Goal: Task Accomplishment & Management: Complete application form

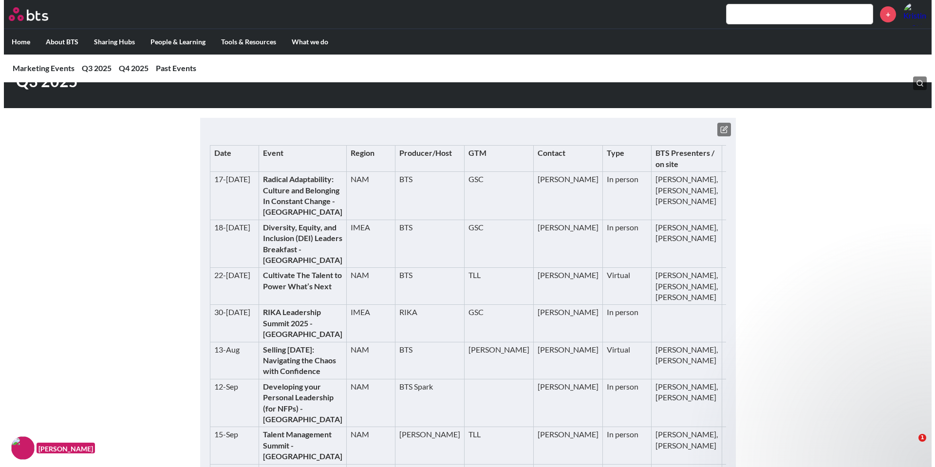
scroll to position [97, 0]
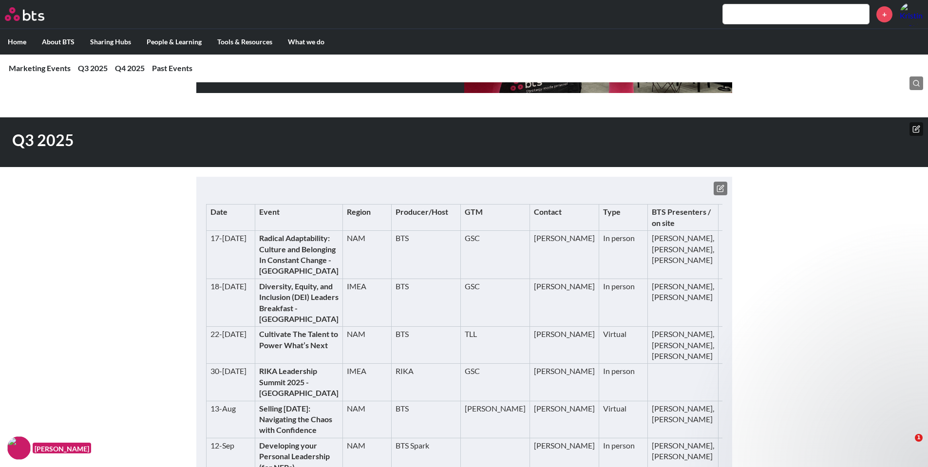
click at [719, 187] on icon at bounding box center [720, 189] width 8 height 8
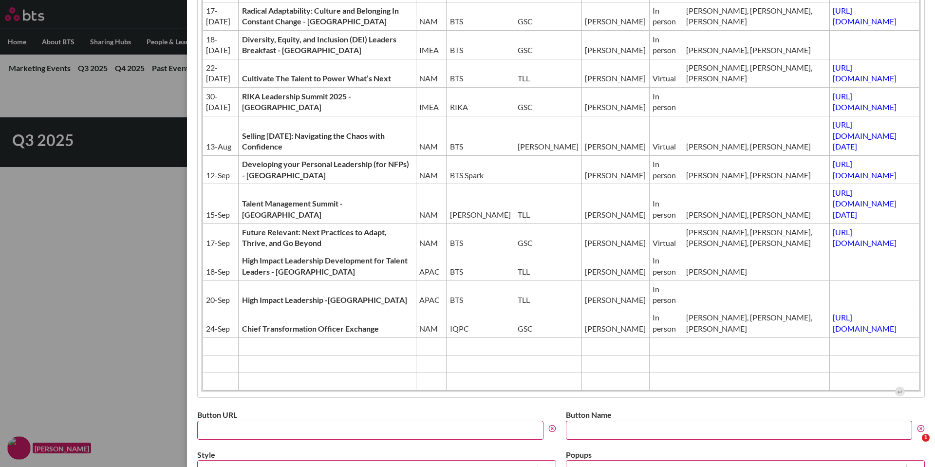
scroll to position [195, 0]
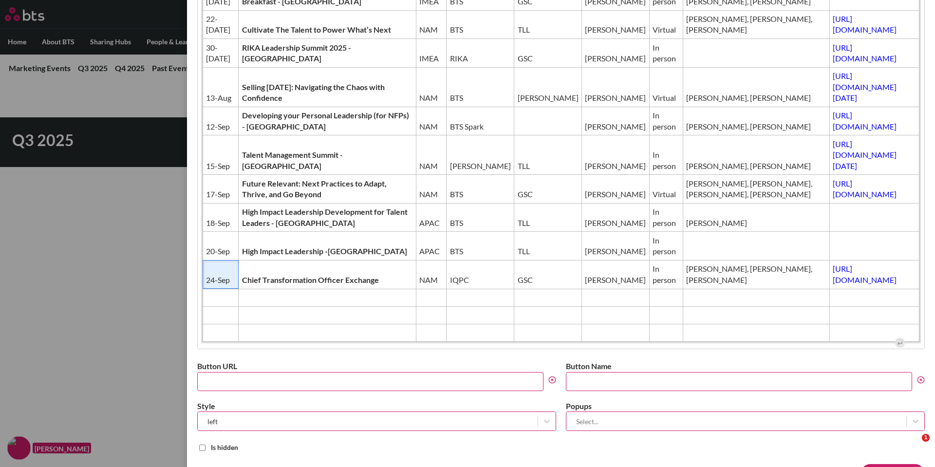
click at [206, 281] on span "24-Sep" at bounding box center [220, 280] width 29 height 11
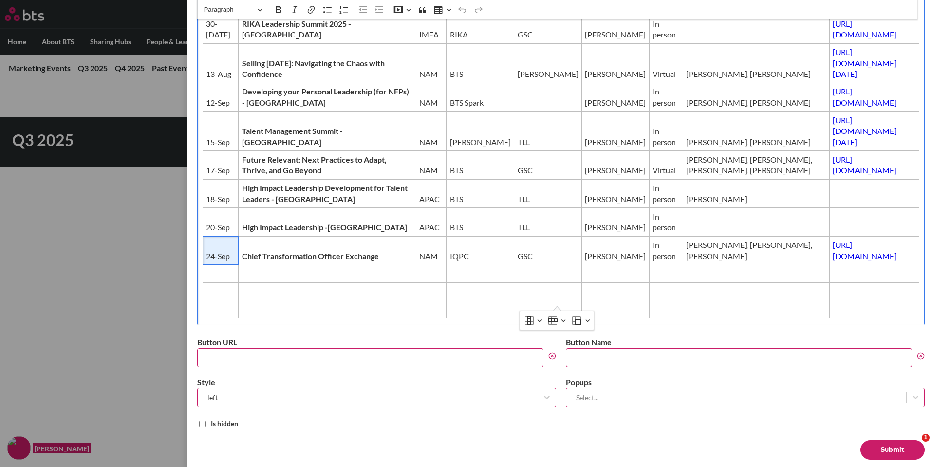
scroll to position [242, 0]
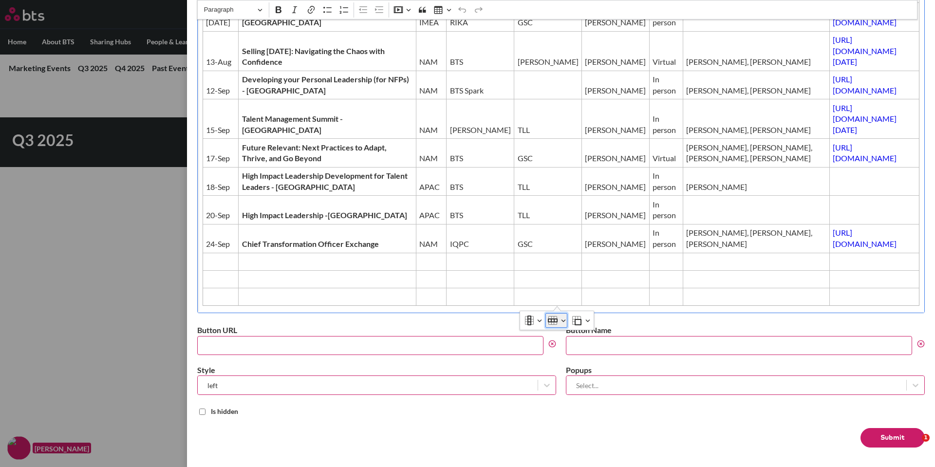
click at [560, 318] on button "Row" at bounding box center [556, 320] width 22 height 15
click at [574, 354] on span "Insert row above" at bounding box center [574, 358] width 47 height 14
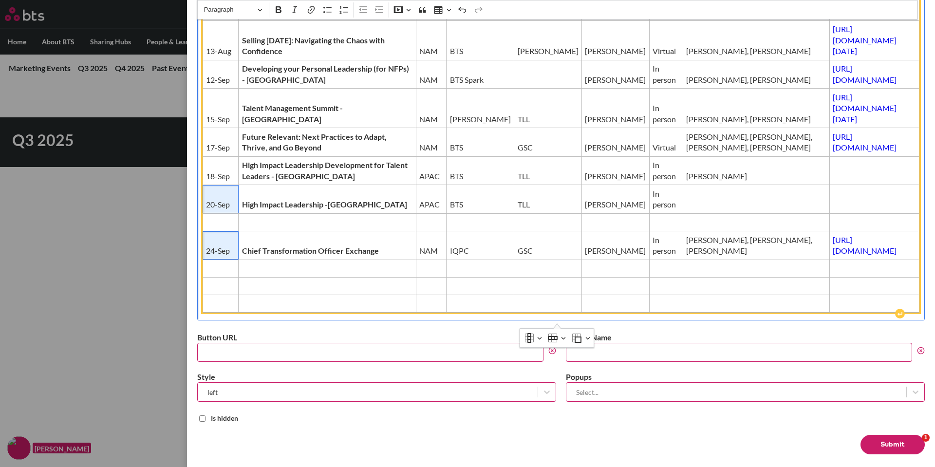
click at [221, 204] on span "20-Sep" at bounding box center [220, 204] width 29 height 11
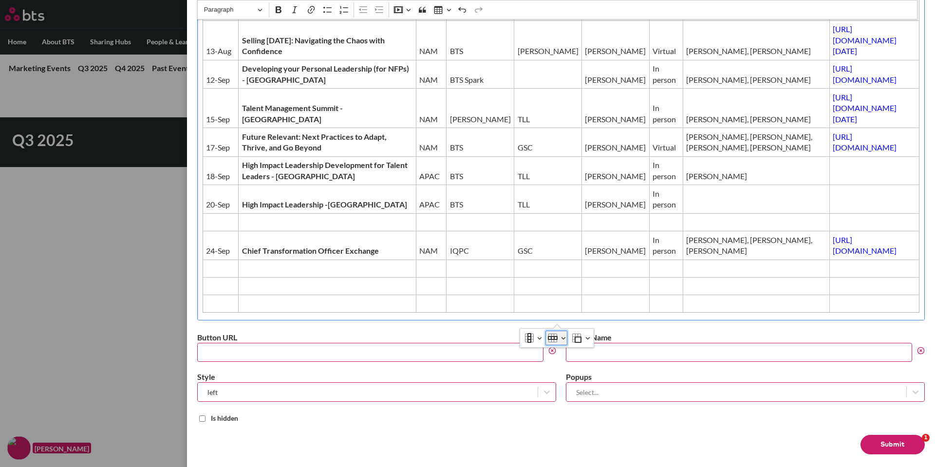
click at [559, 337] on button "Row" at bounding box center [556, 338] width 22 height 15
click at [567, 374] on span "Insert row above" at bounding box center [574, 376] width 47 height 14
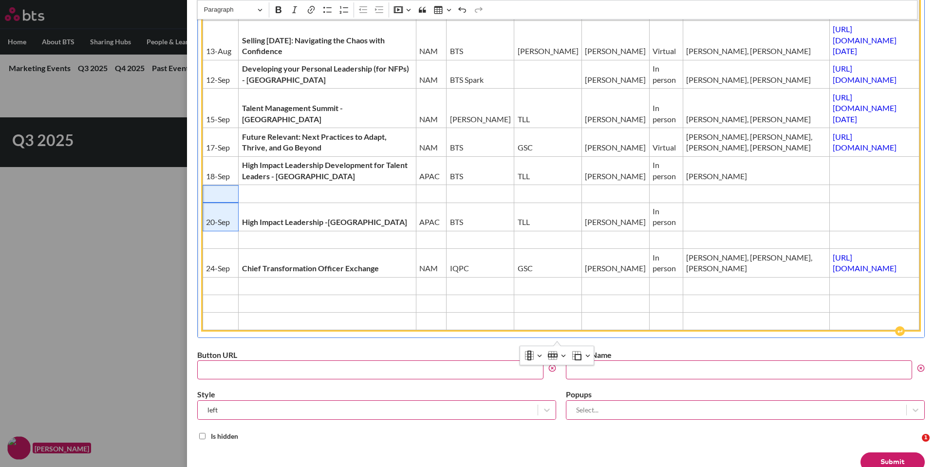
click at [224, 199] on span "Editor editing area: main" at bounding box center [220, 193] width 29 height 11
click at [222, 227] on span "20-Sep" at bounding box center [220, 222] width 29 height 11
drag, startPoint x: 215, startPoint y: 179, endPoint x: 222, endPoint y: 176, distance: 7.4
click at [215, 178] on span "18-Sep" at bounding box center [220, 176] width 29 height 11
click at [217, 176] on span "18-Sep" at bounding box center [220, 176] width 29 height 11
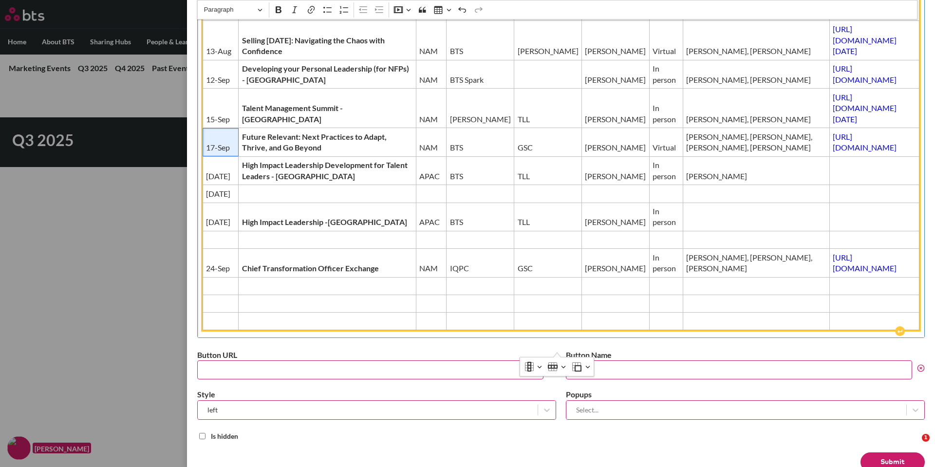
click at [208, 149] on span "17-Sep" at bounding box center [220, 147] width 29 height 11
click at [206, 114] on span "15-Sep" at bounding box center [220, 119] width 29 height 11
click at [205, 79] on td "12-Sep" at bounding box center [221, 74] width 36 height 29
click at [208, 50] on span "13-Aug" at bounding box center [220, 51] width 29 height 11
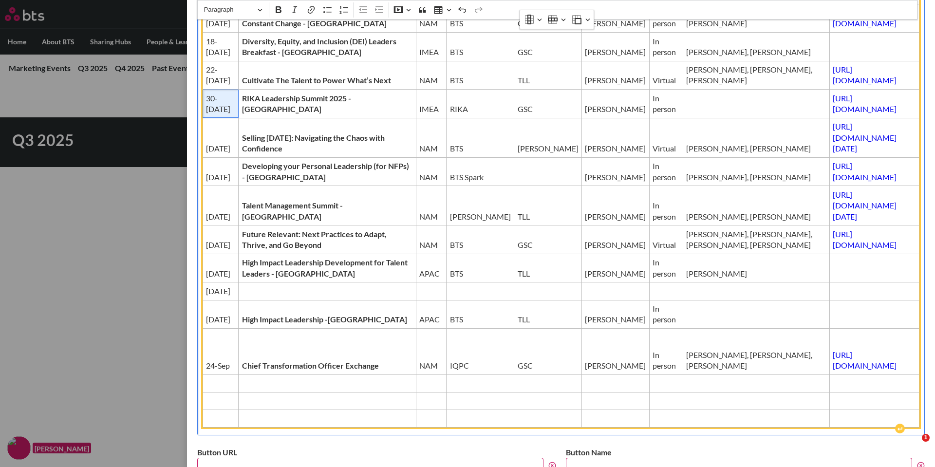
click at [206, 115] on span "30-[DATE]" at bounding box center [220, 104] width 29 height 22
click at [205, 90] on td "22-[DATE]" at bounding box center [221, 75] width 36 height 29
click at [205, 61] on td "18-[DATE]" at bounding box center [221, 47] width 36 height 29
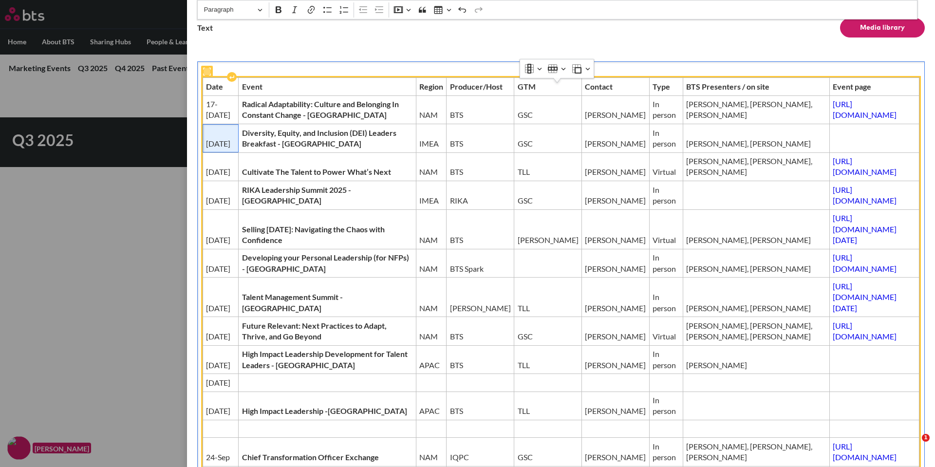
scroll to position [47, 0]
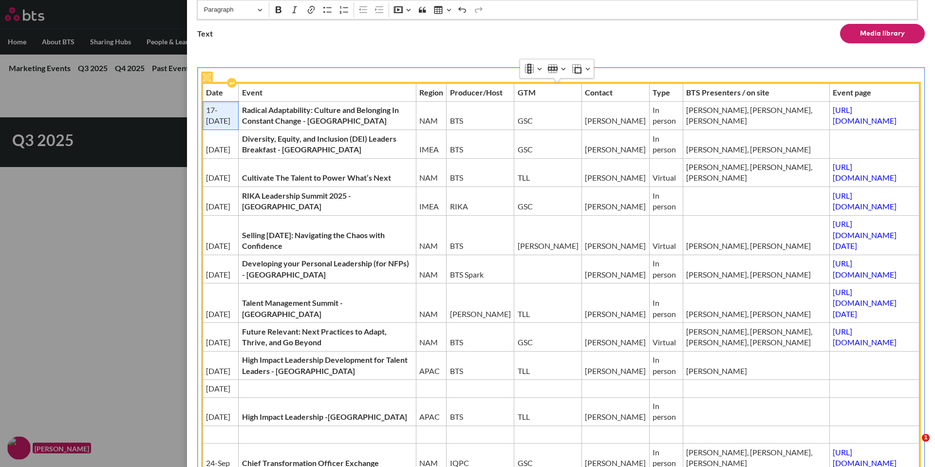
click at [207, 127] on span "17-[DATE]" at bounding box center [220, 116] width 29 height 22
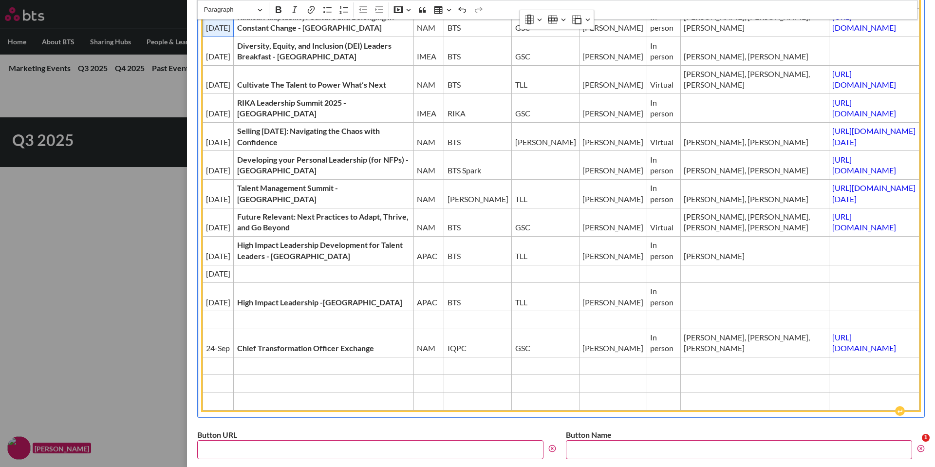
scroll to position [144, 0]
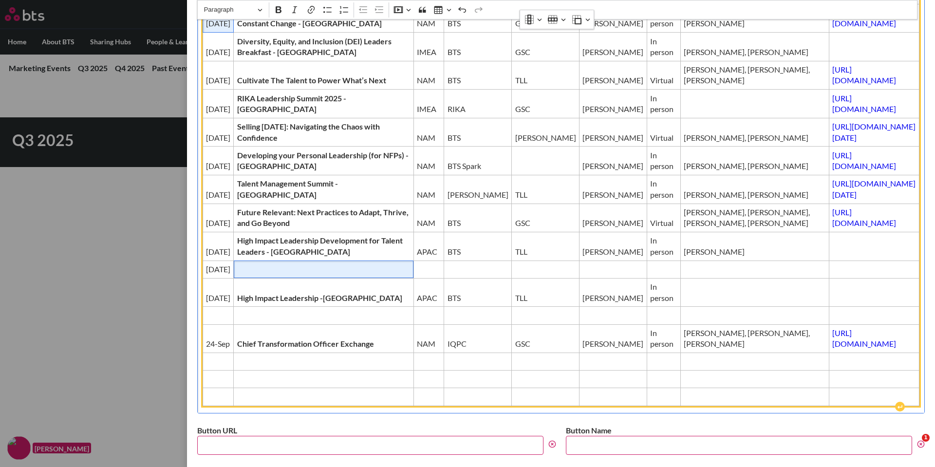
click at [310, 275] on span "Editor editing area: main" at bounding box center [323, 269] width 173 height 11
click at [215, 321] on span "Editor editing area: main" at bounding box center [218, 315] width 24 height 11
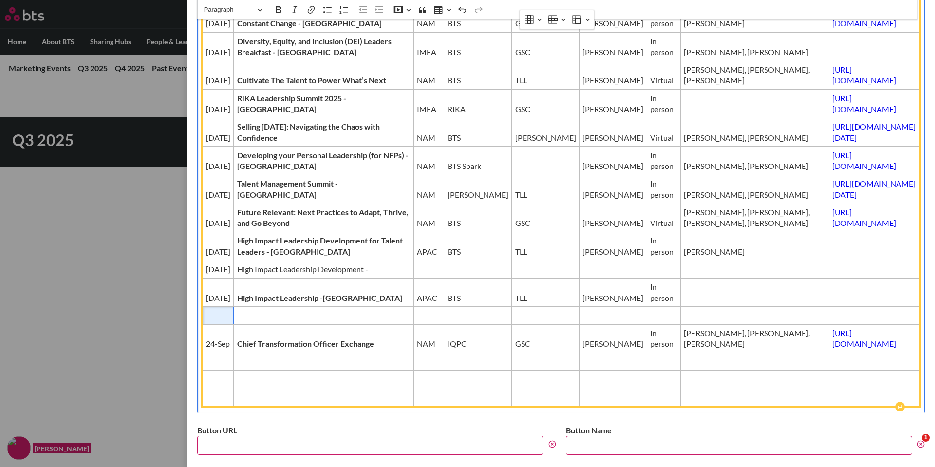
drag, startPoint x: 215, startPoint y: 362, endPoint x: 222, endPoint y: 362, distance: 6.8
click at [222, 321] on span "Editor editing area: main" at bounding box center [218, 315] width 24 height 11
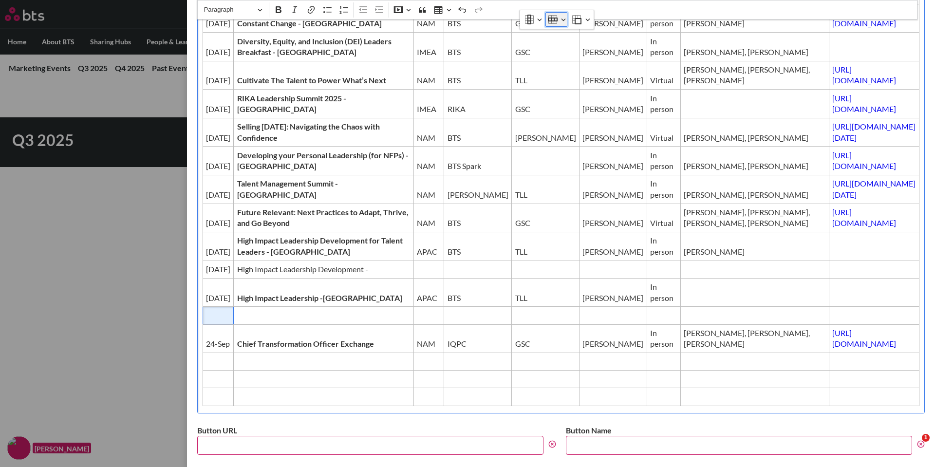
click at [563, 19] on button "Row" at bounding box center [556, 19] width 22 height 15
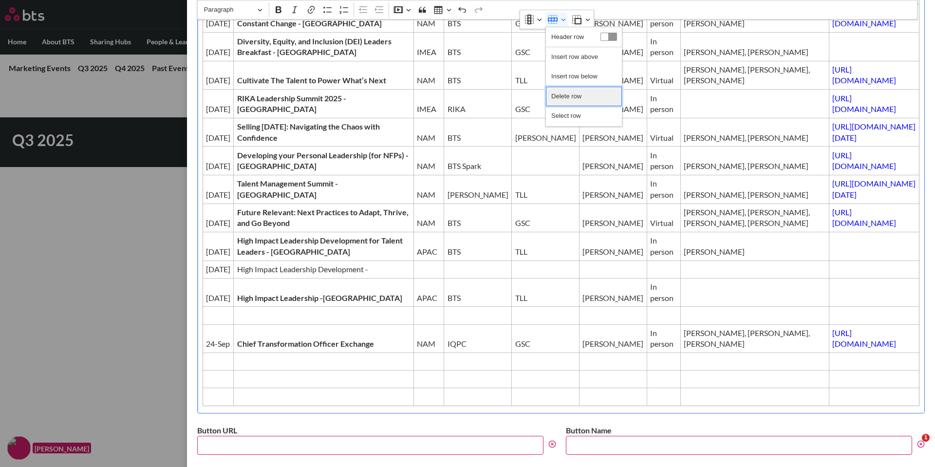
click at [559, 93] on span "Delete row" at bounding box center [566, 97] width 30 height 14
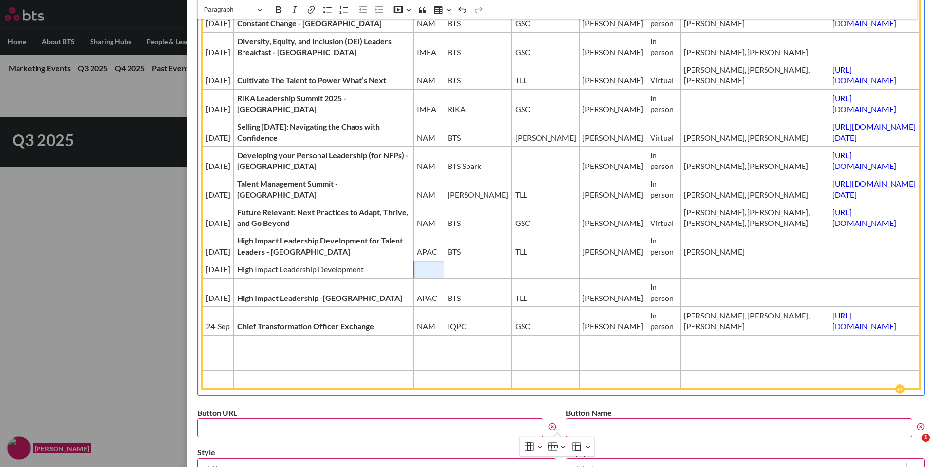
click at [417, 275] on span "Editor editing area: main" at bounding box center [429, 269] width 24 height 11
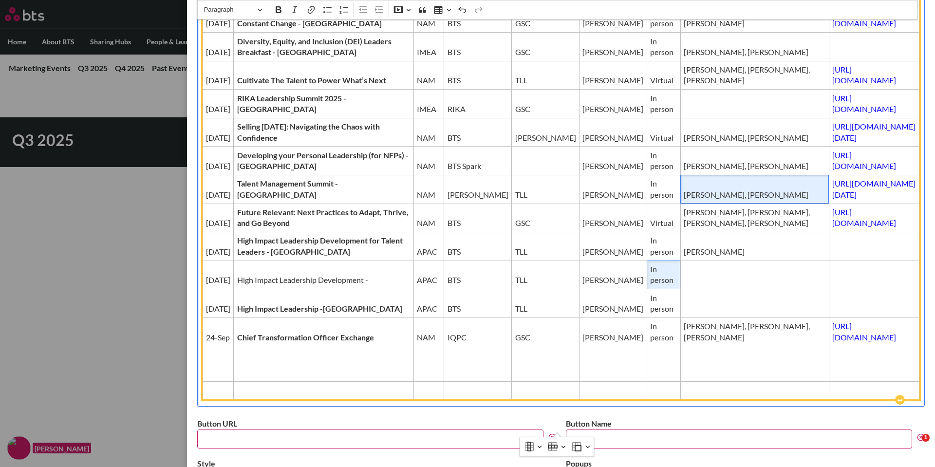
click at [684, 194] on span "[PERSON_NAME], [PERSON_NAME]" at bounding box center [755, 194] width 142 height 11
drag, startPoint x: 616, startPoint y: 195, endPoint x: 627, endPoint y: 204, distance: 13.8
click at [684, 200] on span "[PERSON_NAME], [PERSON_NAME]" at bounding box center [755, 194] width 142 height 11
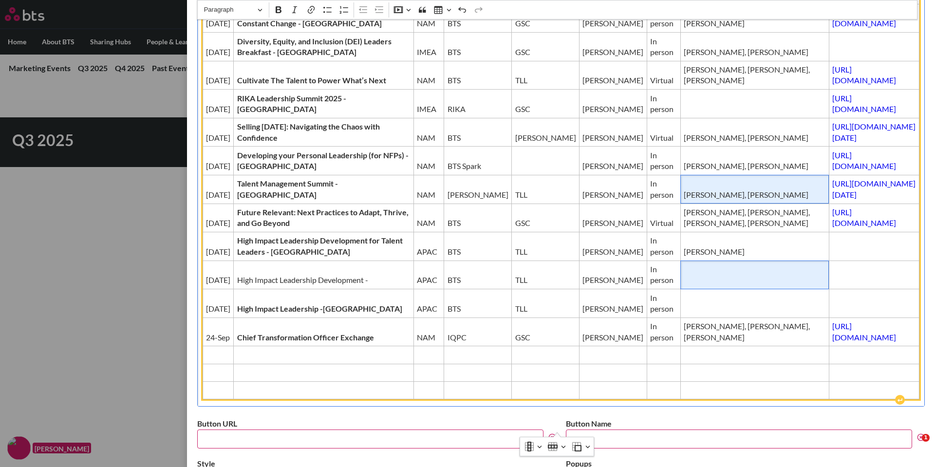
click at [684, 285] on span "Editor editing area: main" at bounding box center [755, 280] width 142 height 11
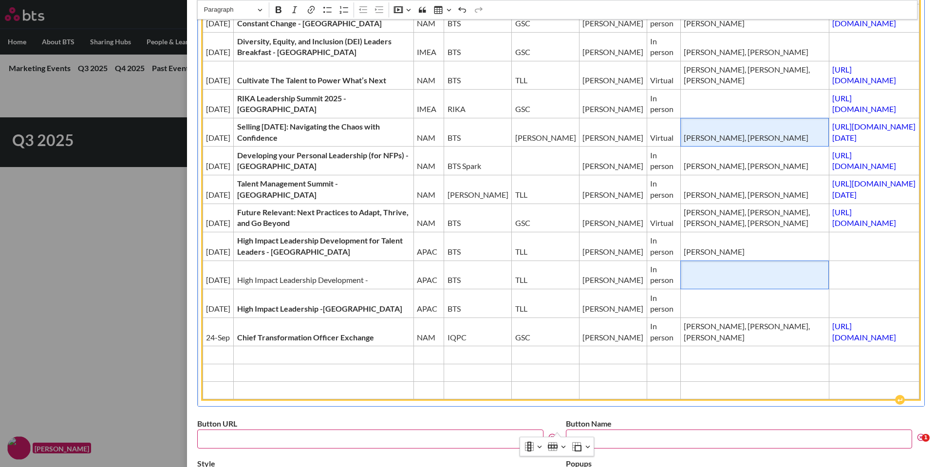
click at [680, 147] on td "[PERSON_NAME], [PERSON_NAME]" at bounding box center [754, 132] width 149 height 29
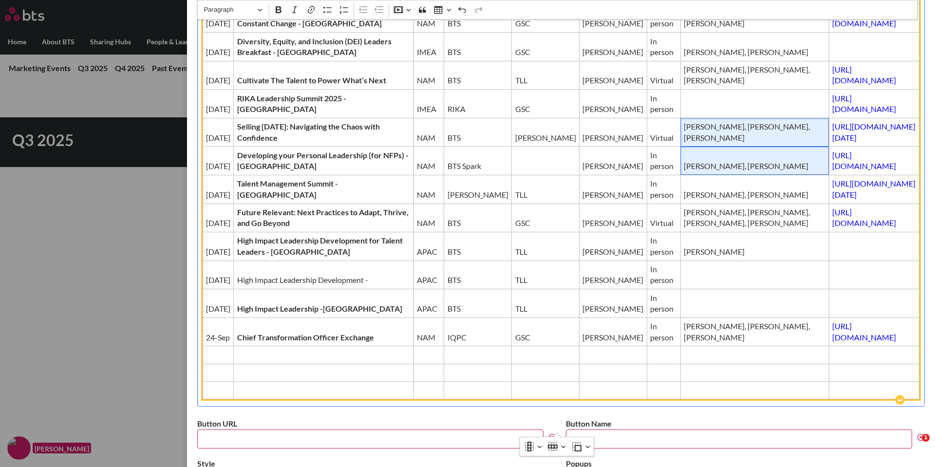
click at [684, 171] on span "[PERSON_NAME], [PERSON_NAME]" at bounding box center [755, 166] width 142 height 11
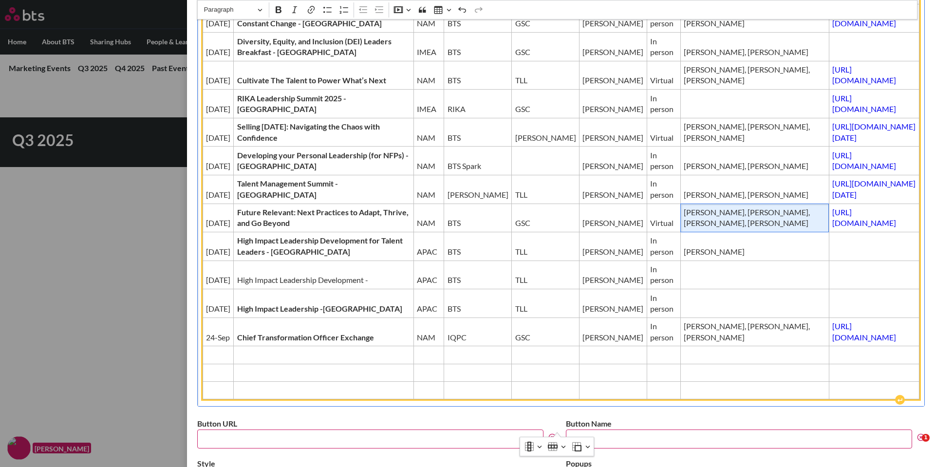
click at [684, 229] on span "[PERSON_NAME], [PERSON_NAME], [PERSON_NAME], [PERSON_NAME]" at bounding box center [755, 218] width 142 height 22
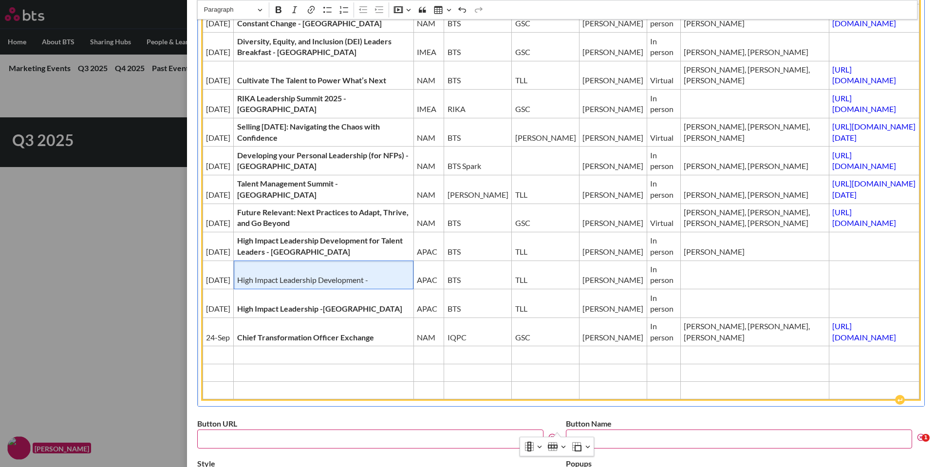
drag, startPoint x: 231, startPoint y: 300, endPoint x: 278, endPoint y: 316, distance: 49.1
click at [278, 289] on td "High Impact Leadership Development -" at bounding box center [324, 274] width 180 height 29
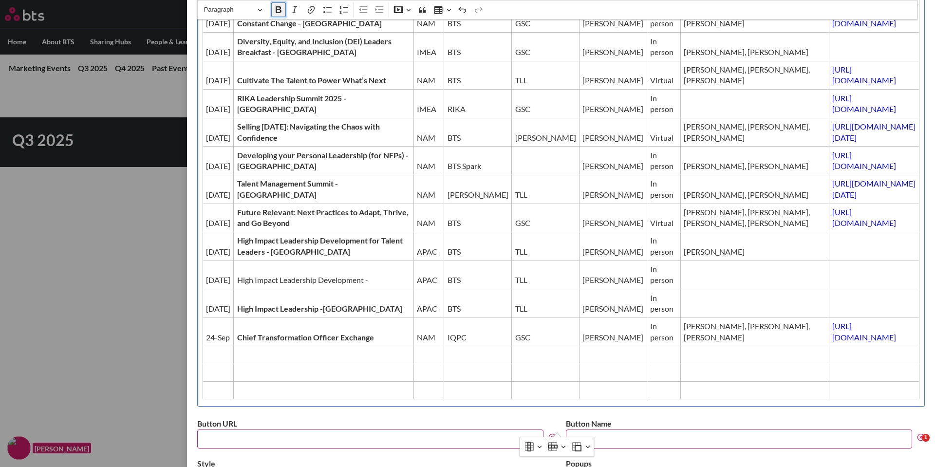
click at [275, 8] on icon "Editor toolbar" at bounding box center [279, 10] width 10 height 10
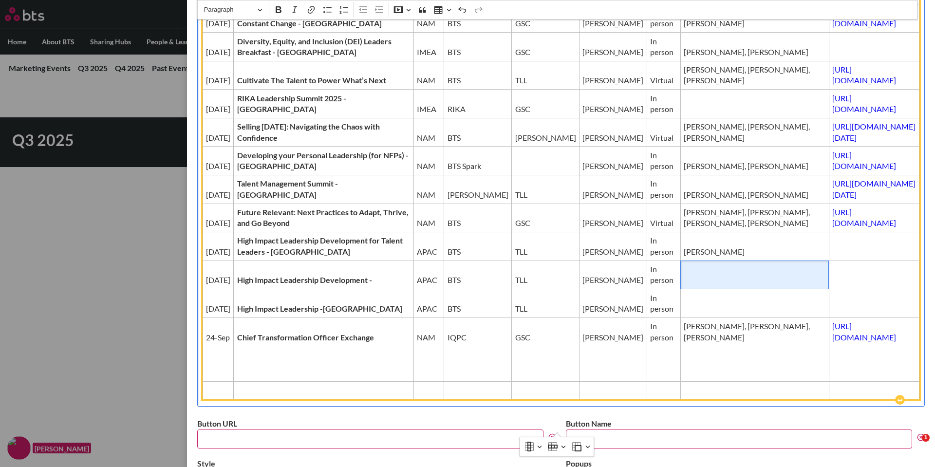
click at [684, 285] on span "Editor editing area: main" at bounding box center [755, 280] width 142 height 11
click at [832, 285] on span "Editor editing area: main" at bounding box center [874, 280] width 84 height 11
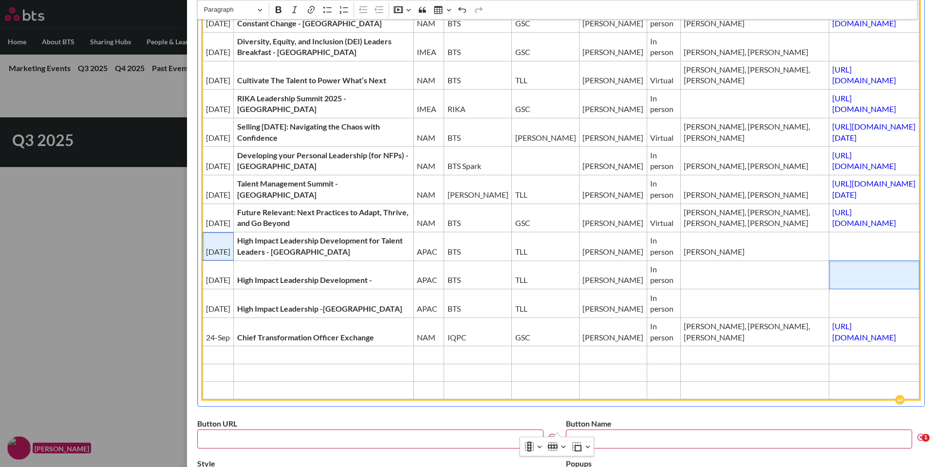
click at [218, 257] on span "[DATE]" at bounding box center [218, 251] width 24 height 11
click at [225, 285] on span "[DATE]" at bounding box center [218, 280] width 24 height 11
click at [219, 314] on span "[DATE]" at bounding box center [218, 308] width 24 height 11
click at [219, 285] on span "[DATE]" at bounding box center [218, 280] width 24 height 11
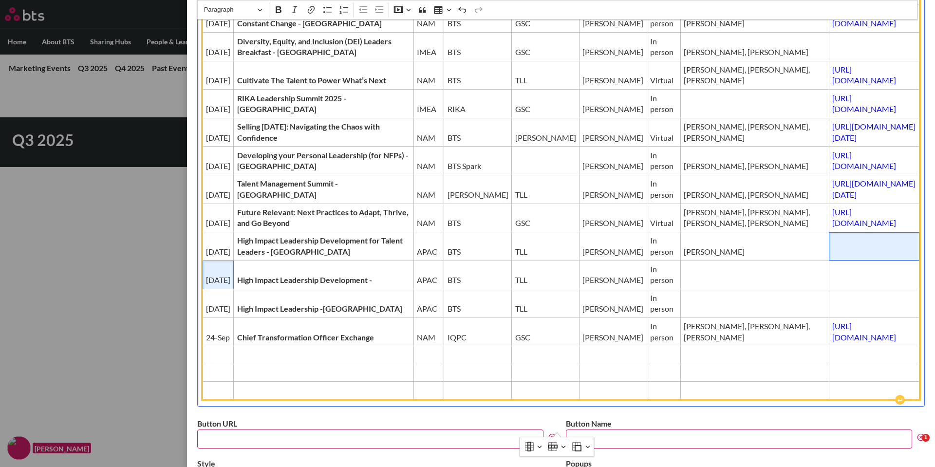
click at [829, 261] on td "Editor editing area: main" at bounding box center [874, 246] width 91 height 29
click at [832, 285] on span "Editor editing area: main" at bounding box center [874, 280] width 84 height 11
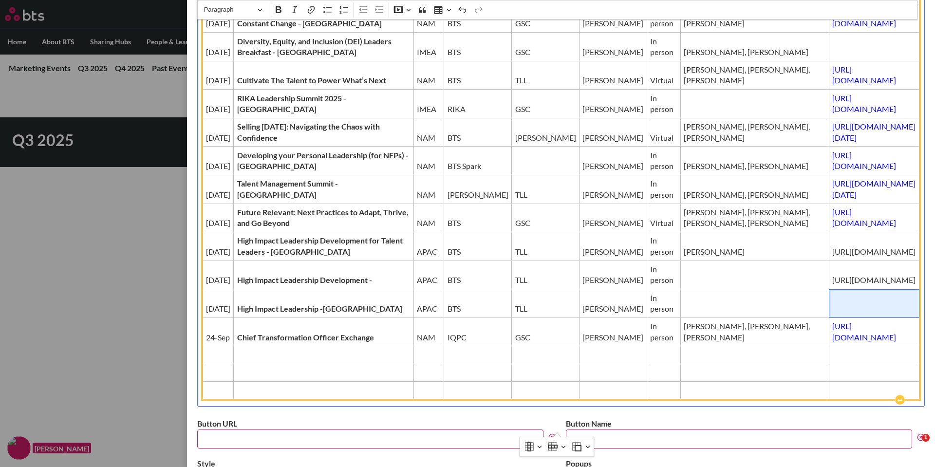
click at [829, 318] on td "Editor editing area: main" at bounding box center [874, 303] width 91 height 29
click at [893, 285] on span "[URL][DOMAIN_NAME]" at bounding box center [874, 280] width 84 height 11
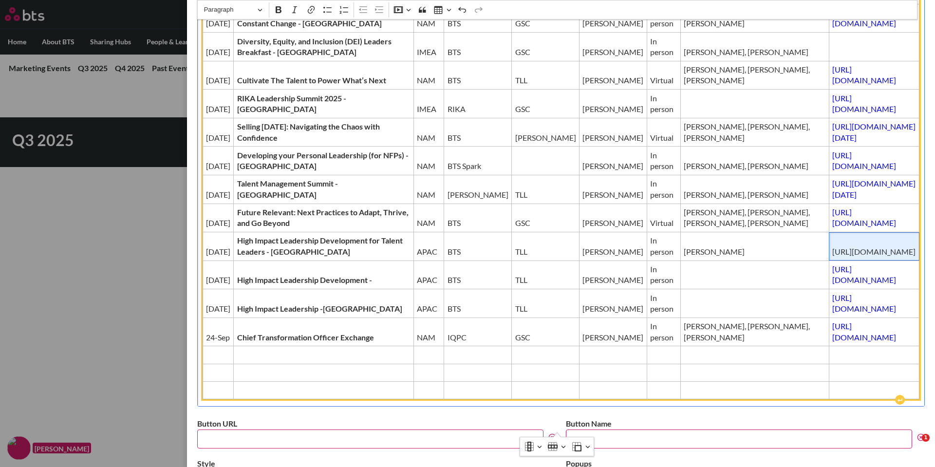
click at [899, 257] on span "[URL][DOMAIN_NAME]" at bounding box center [874, 251] width 84 height 11
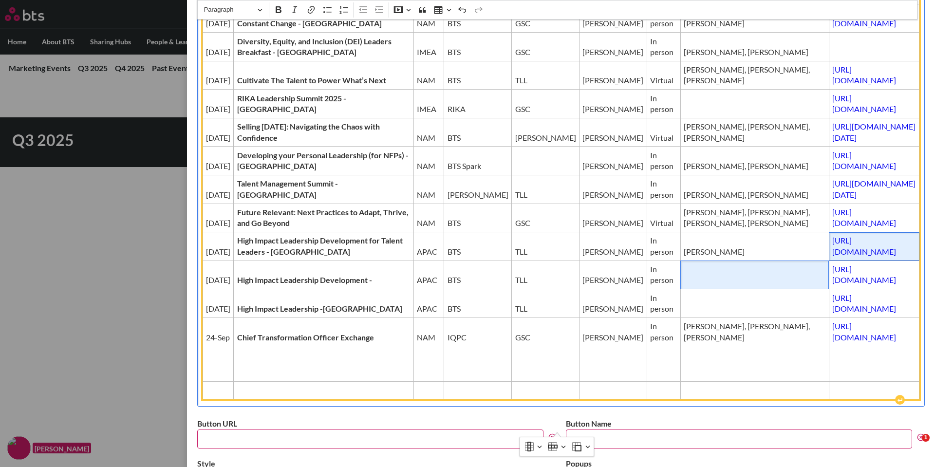
click at [684, 285] on span "Editor editing area: main" at bounding box center [755, 280] width 142 height 11
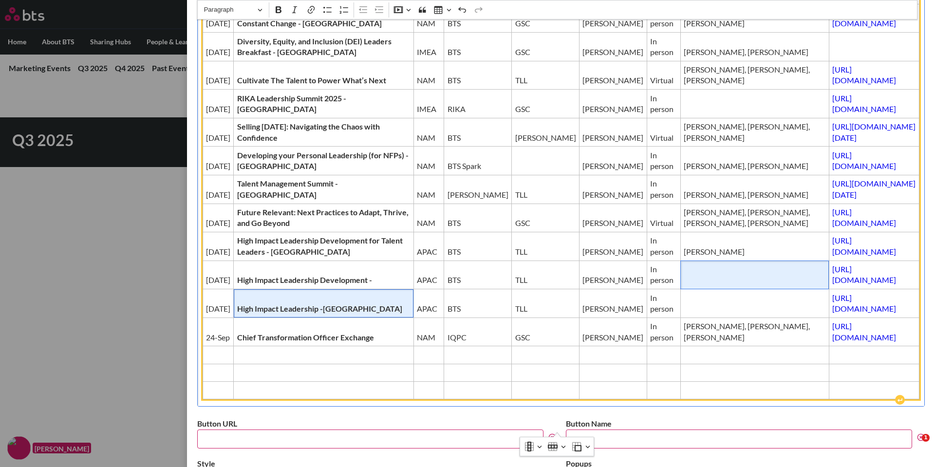
click at [313, 313] on strong "High Impact Leadership -[GEOGRAPHIC_DATA]" at bounding box center [319, 308] width 165 height 9
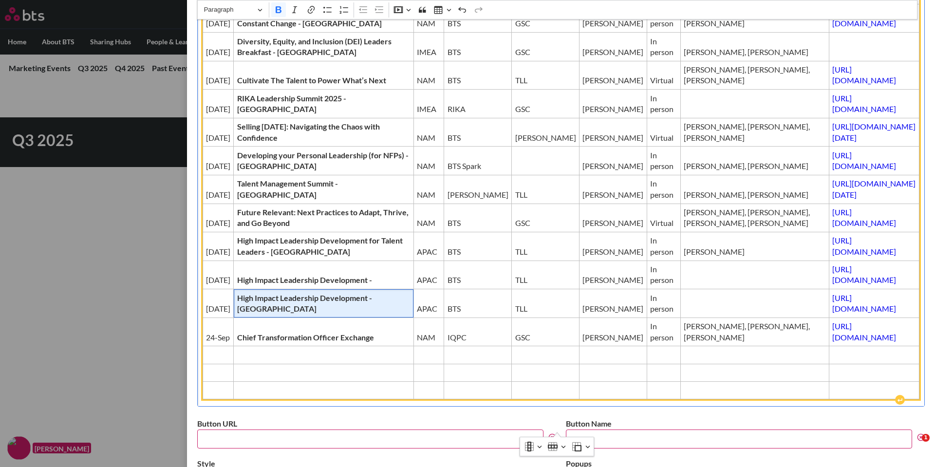
click at [284, 313] on strong "High Impact Leadership Development -[GEOGRAPHIC_DATA]" at bounding box center [304, 303] width 135 height 20
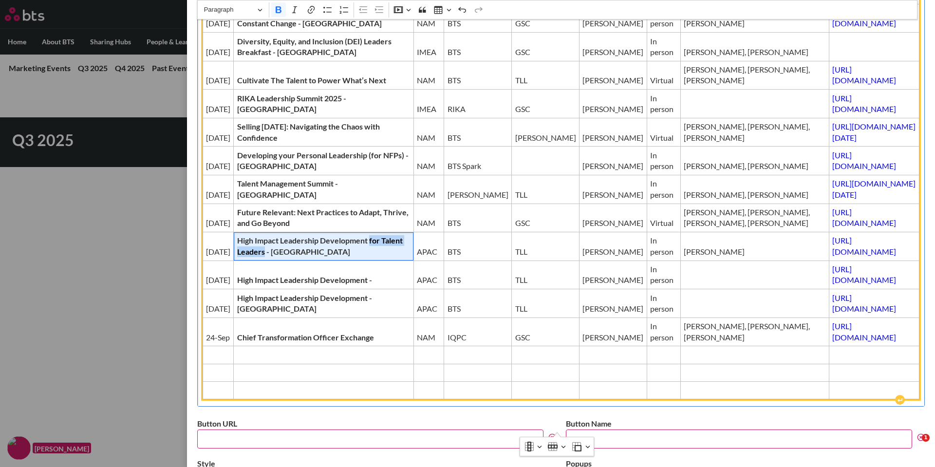
drag, startPoint x: 280, startPoint y: 275, endPoint x: 343, endPoint y: 274, distance: 62.3
click at [343, 256] on strong "High Impact Leadership Development for Talent Leaders - [GEOGRAPHIC_DATA]" at bounding box center [320, 246] width 166 height 20
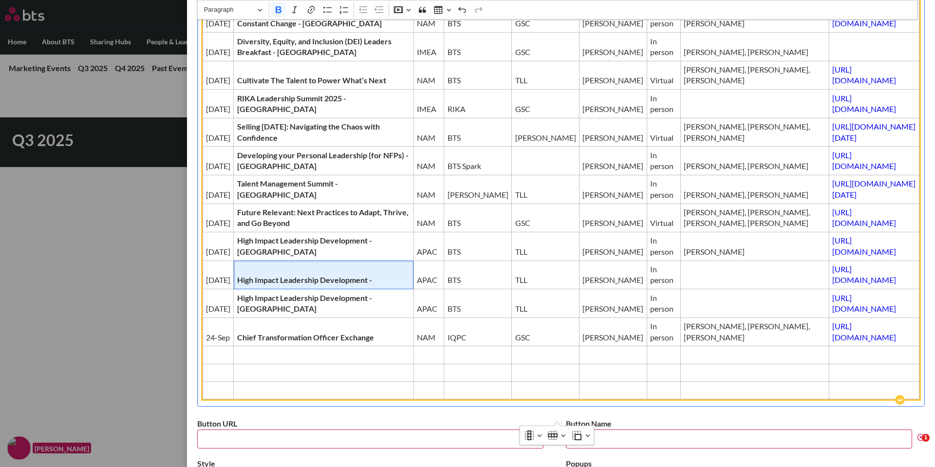
click at [334, 285] on span "High Impact Leadership Development -" at bounding box center [323, 280] width 173 height 11
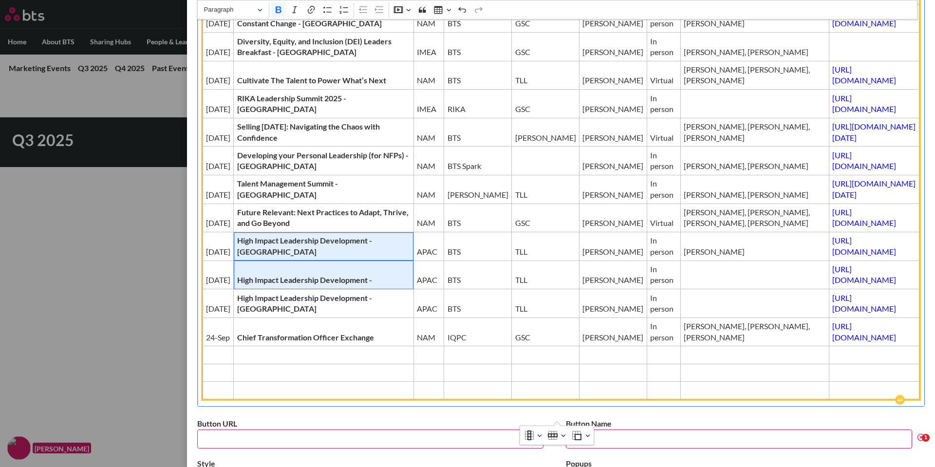
click at [342, 257] on span "High Impact Leadership Development - [GEOGRAPHIC_DATA]" at bounding box center [323, 246] width 173 height 22
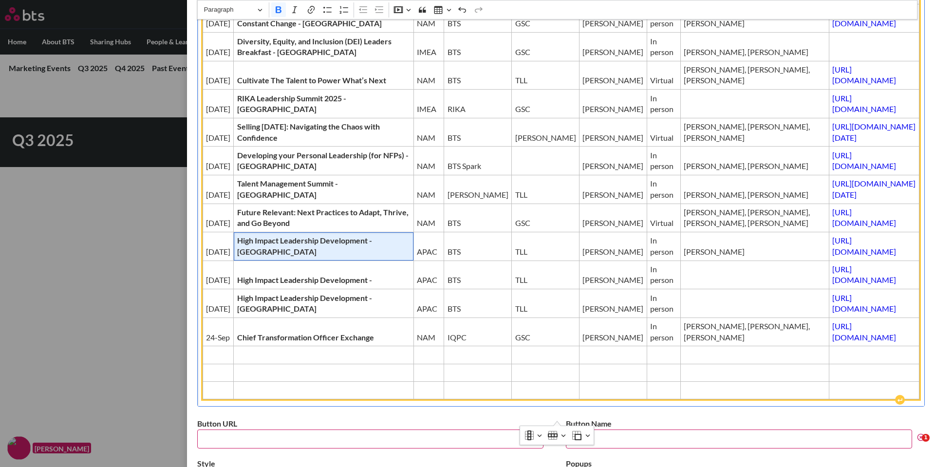
click at [329, 257] on span "High Impact Leadership Development - [GEOGRAPHIC_DATA]" at bounding box center [323, 246] width 173 height 22
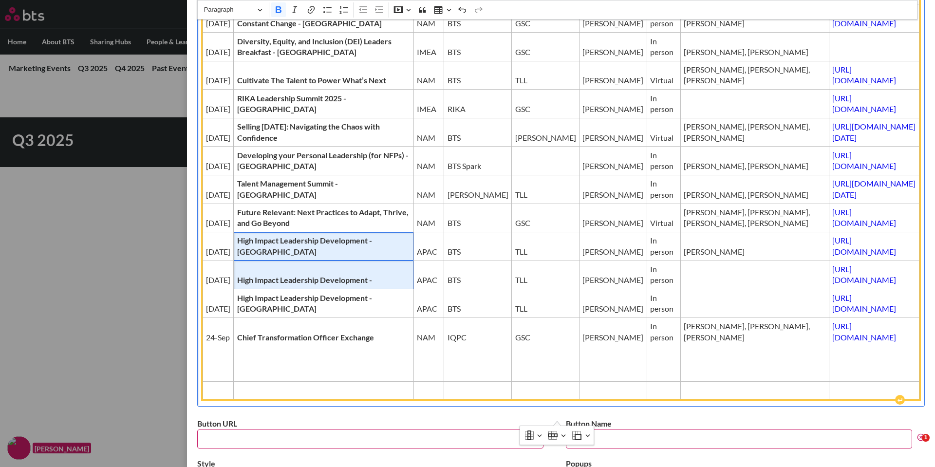
click at [320, 285] on span "High Impact Leadership Development -" at bounding box center [323, 280] width 173 height 11
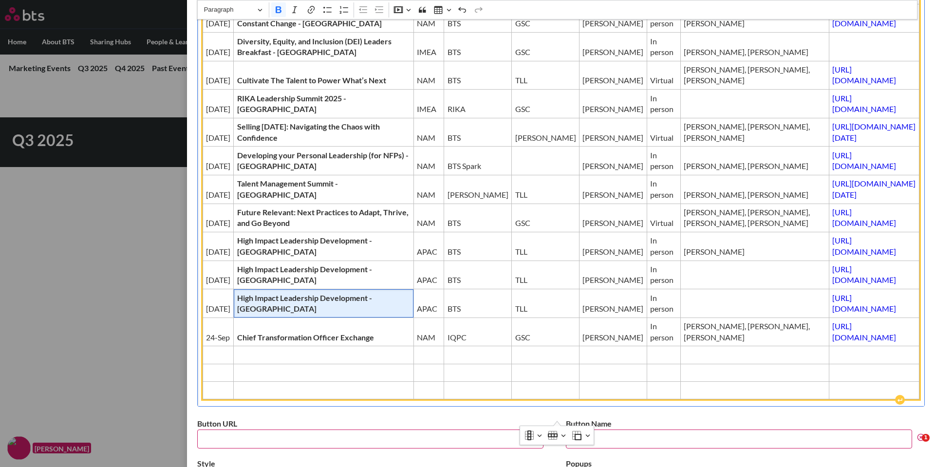
click at [314, 315] on span "High Impact Leadership Development - [GEOGRAPHIC_DATA]" at bounding box center [323, 304] width 173 height 22
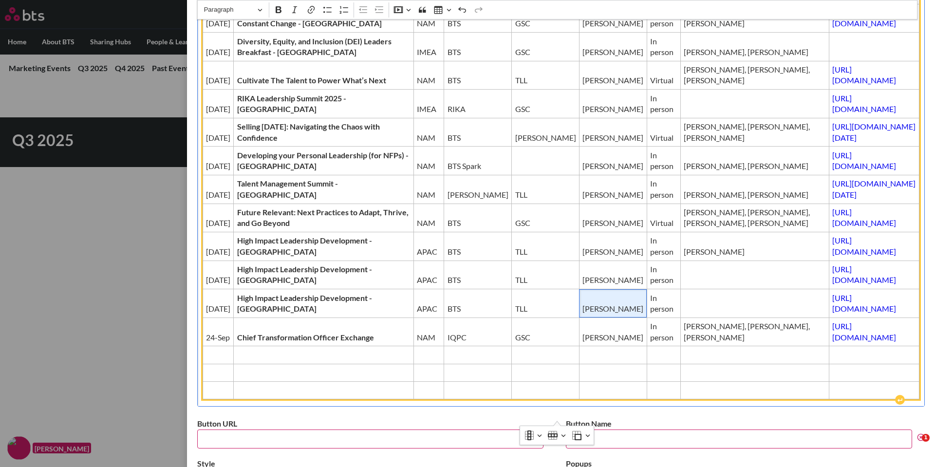
drag, startPoint x: 494, startPoint y: 334, endPoint x: 481, endPoint y: 323, distance: 17.3
click at [582, 314] on span "[PERSON_NAME]" at bounding box center [612, 308] width 61 height 11
drag, startPoint x: 510, startPoint y: 277, endPoint x: 482, endPoint y: 264, distance: 30.9
click at [582, 257] on span "[PERSON_NAME]" at bounding box center [612, 251] width 61 height 11
drag, startPoint x: 512, startPoint y: 298, endPoint x: 482, endPoint y: 302, distance: 30.4
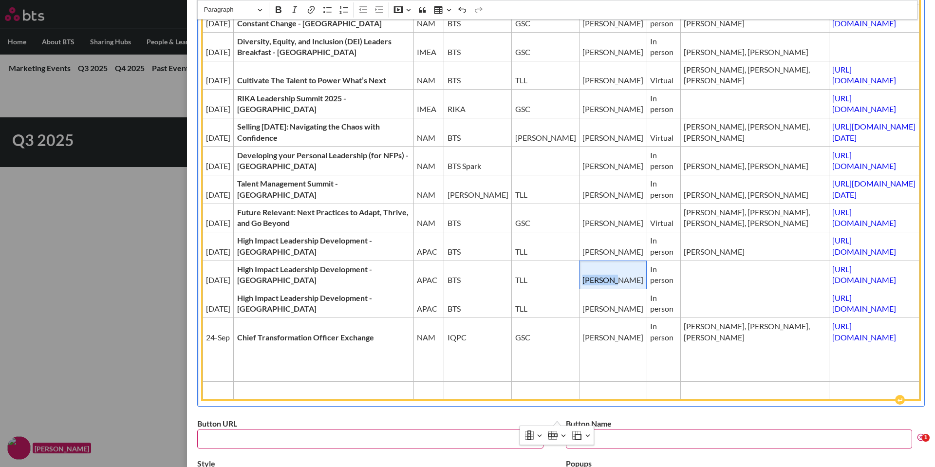
click at [582, 285] on span "[PERSON_NAME]" at bounding box center [612, 280] width 61 height 11
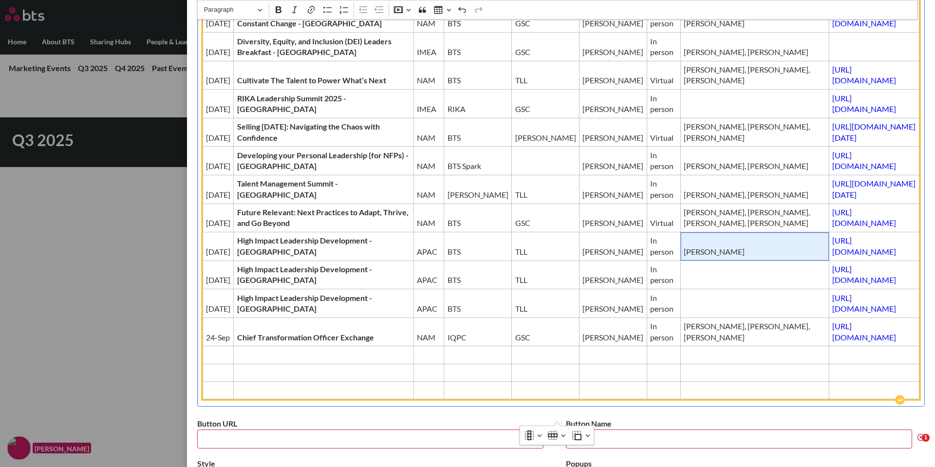
drag, startPoint x: 629, startPoint y: 275, endPoint x: 568, endPoint y: 278, distance: 61.4
click at [684, 257] on span "[PERSON_NAME]" at bounding box center [755, 251] width 142 height 11
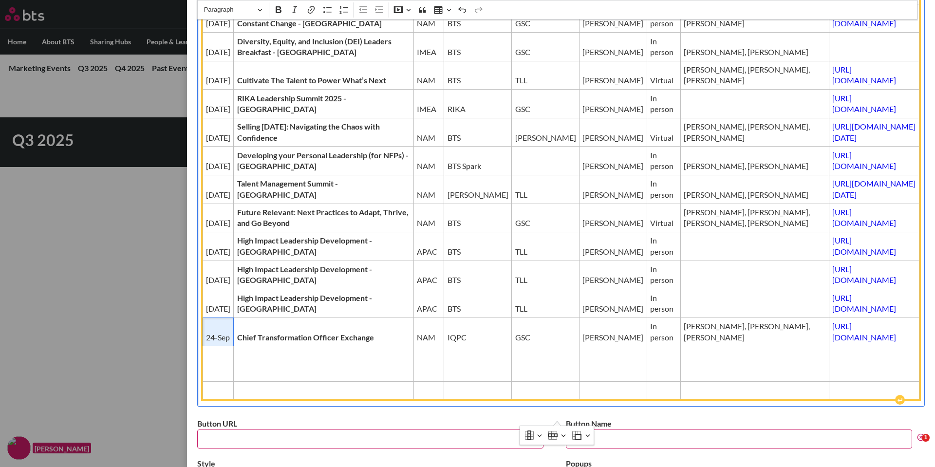
click at [207, 343] on span "24-Sep" at bounding box center [218, 337] width 24 height 11
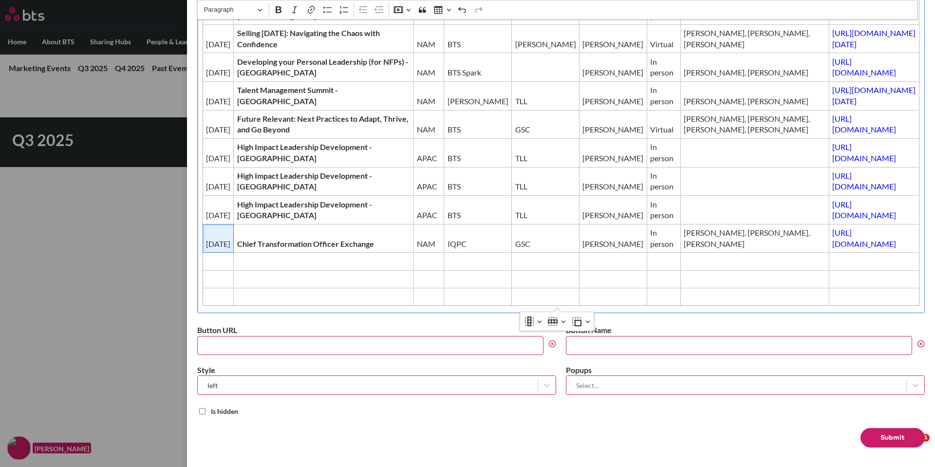
scroll to position [259, 0]
click at [867, 431] on button "Submit" at bounding box center [892, 437] width 64 height 19
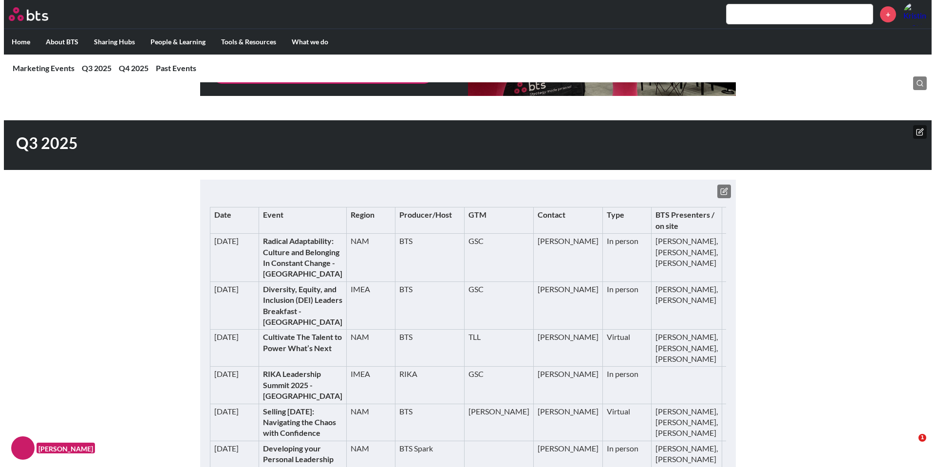
scroll to position [49, 0]
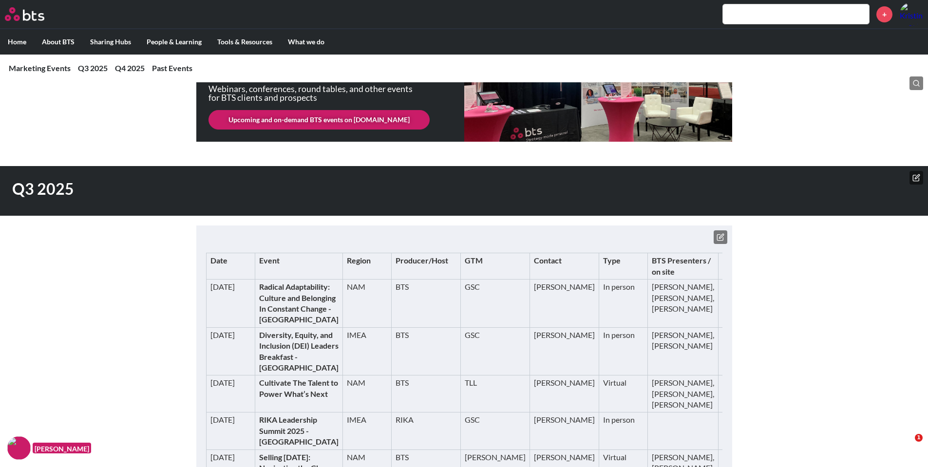
click at [719, 236] on icon at bounding box center [720, 237] width 8 height 8
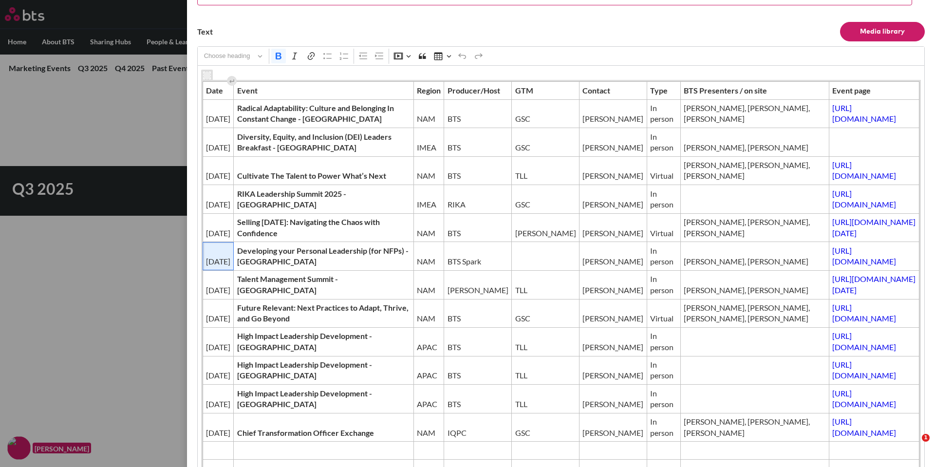
click at [206, 261] on span "[DATE]" at bounding box center [218, 261] width 24 height 11
click at [557, 68] on button "Row" at bounding box center [556, 66] width 22 height 15
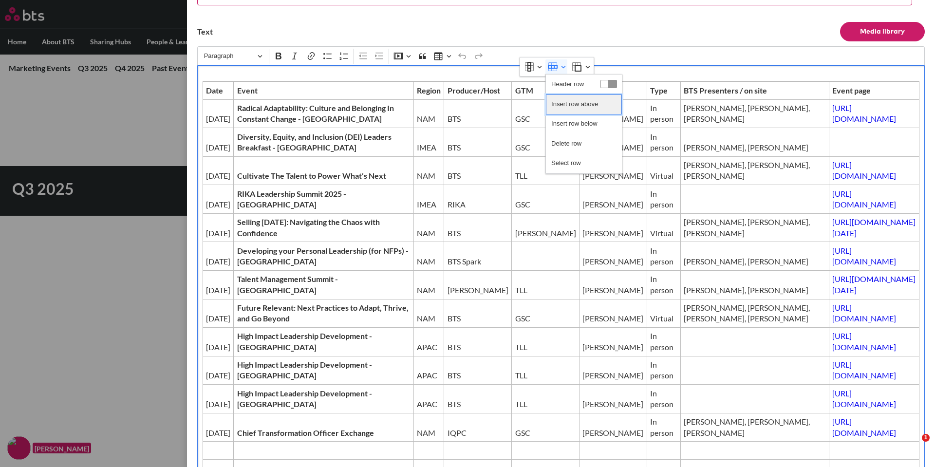
click at [575, 101] on span "Insert row above" at bounding box center [574, 104] width 47 height 14
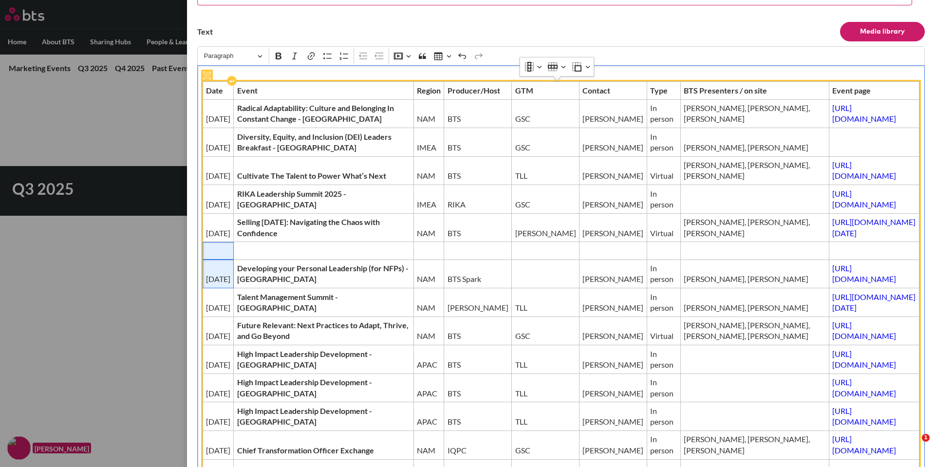
click at [218, 256] on span "Editor editing area: main" at bounding box center [218, 250] width 24 height 11
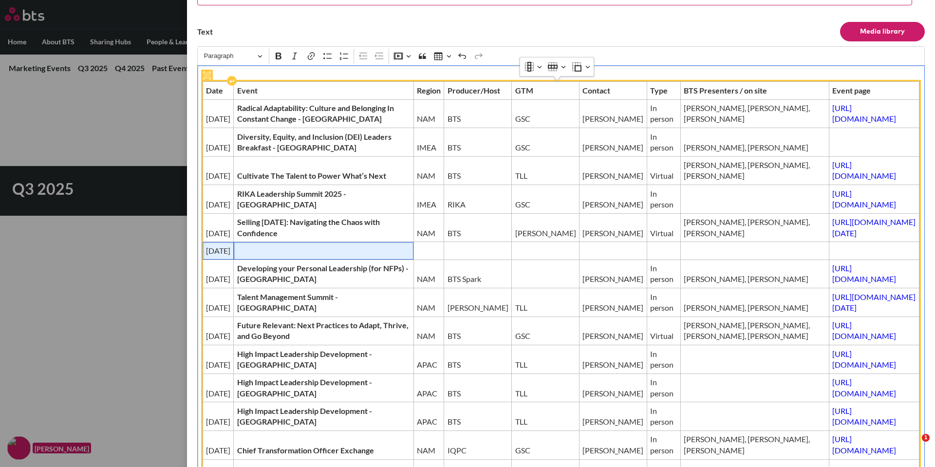
click at [261, 253] on td "Editor editing area: main" at bounding box center [324, 251] width 180 height 18
drag, startPoint x: 233, startPoint y: 263, endPoint x: 351, endPoint y: 261, distance: 117.8
click at [351, 256] on span "AI in Action: Your Strategic Enabler" at bounding box center [323, 250] width 173 height 11
click at [353, 256] on span "AI in Action: Your Strategic Enabler" at bounding box center [323, 250] width 173 height 11
click at [416, 256] on span "Editor editing area: main" at bounding box center [428, 250] width 24 height 11
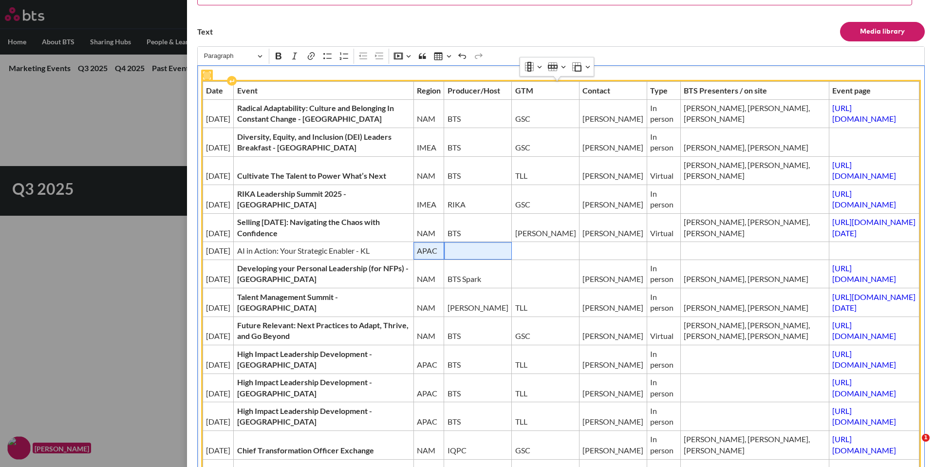
click at [447, 256] on span "Editor editing area: main" at bounding box center [477, 250] width 61 height 11
click at [650, 256] on span "Editor editing area: main" at bounding box center [663, 250] width 27 height 11
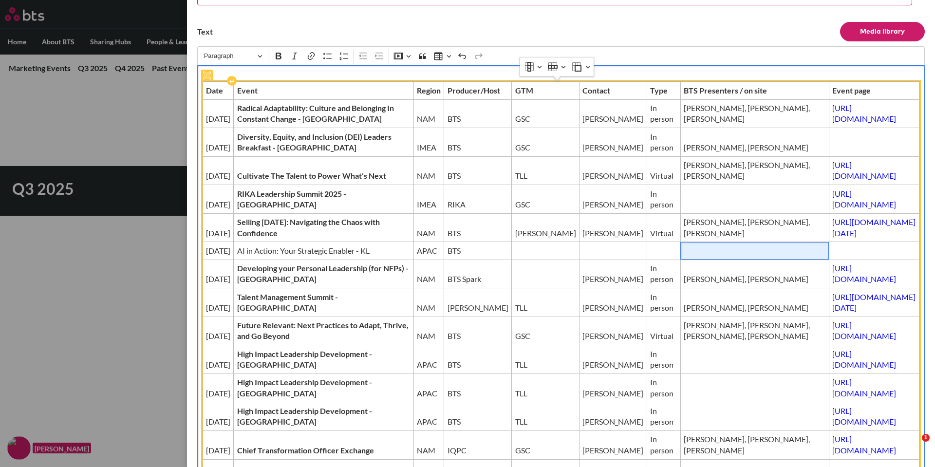
click at [680, 260] on td "Editor editing area: main" at bounding box center [754, 251] width 149 height 18
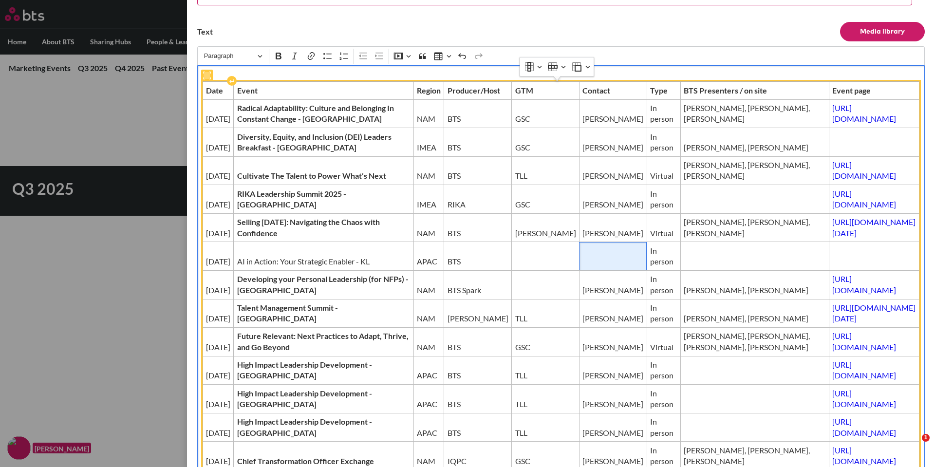
click at [579, 259] on td "Editor editing area: main" at bounding box center [613, 256] width 68 height 29
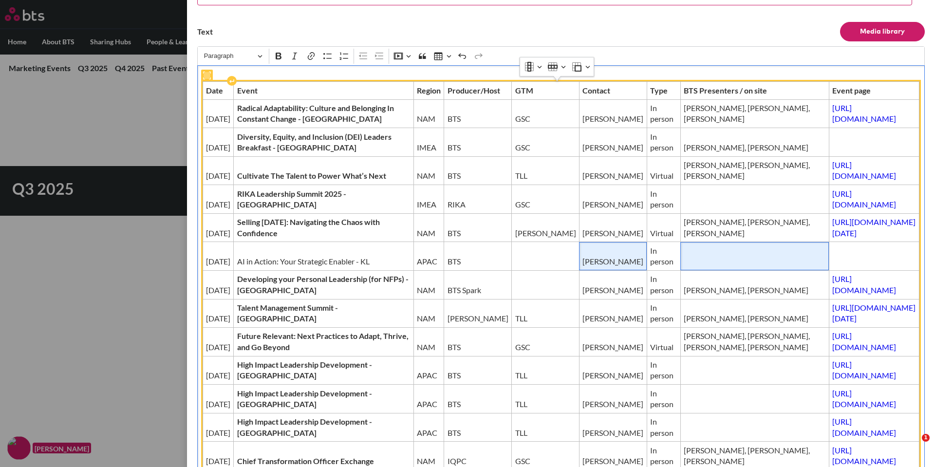
click at [680, 266] on td "Editor editing area: main" at bounding box center [754, 256] width 149 height 29
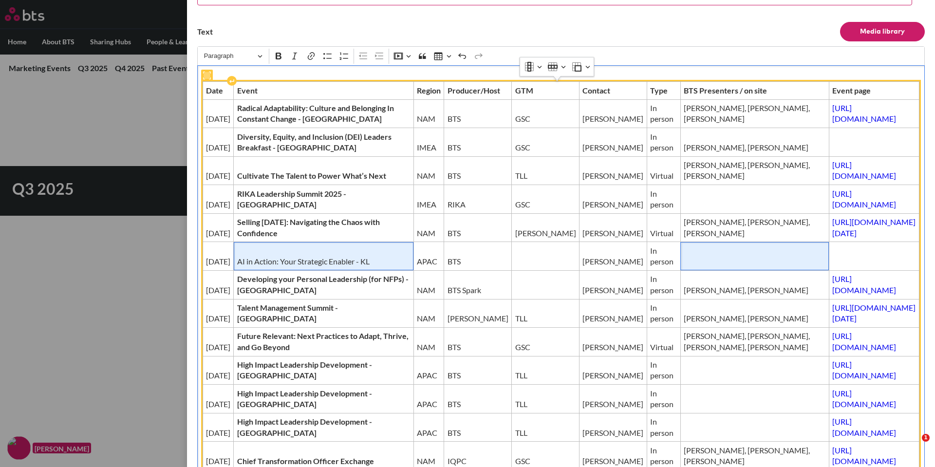
click at [243, 267] on span "AI in Action: Your Strategic Enabler - KL" at bounding box center [323, 261] width 173 height 11
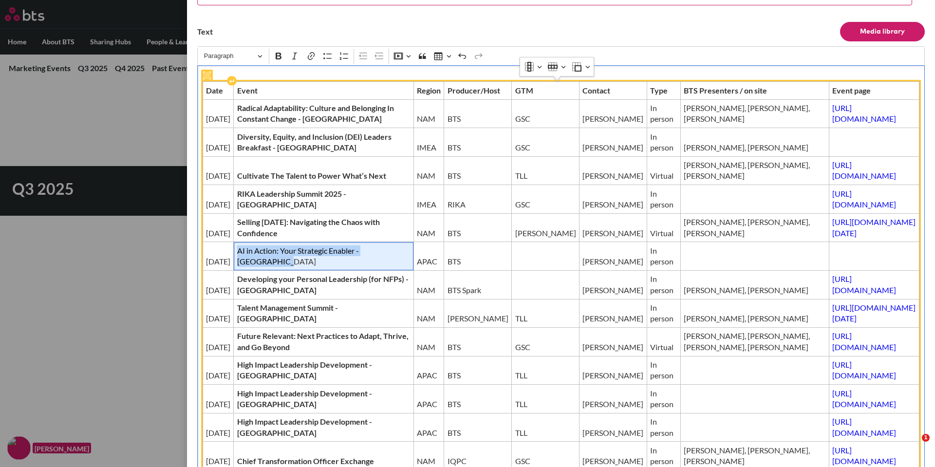
drag, startPoint x: 282, startPoint y: 274, endPoint x: 232, endPoint y: 257, distance: 52.5
click at [237, 257] on span "AI in Action: Your Strategic Enabler - [GEOGRAPHIC_DATA]" at bounding box center [323, 256] width 173 height 22
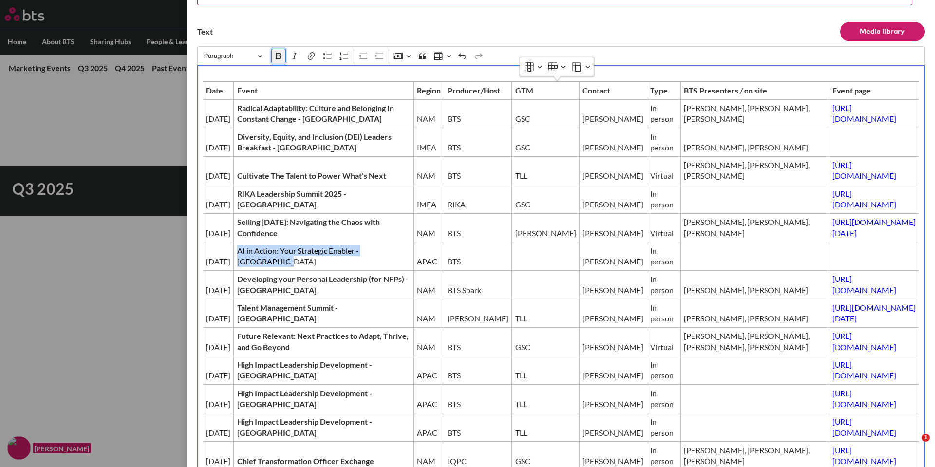
click at [276, 54] on icon "Editor toolbar" at bounding box center [279, 56] width 6 height 7
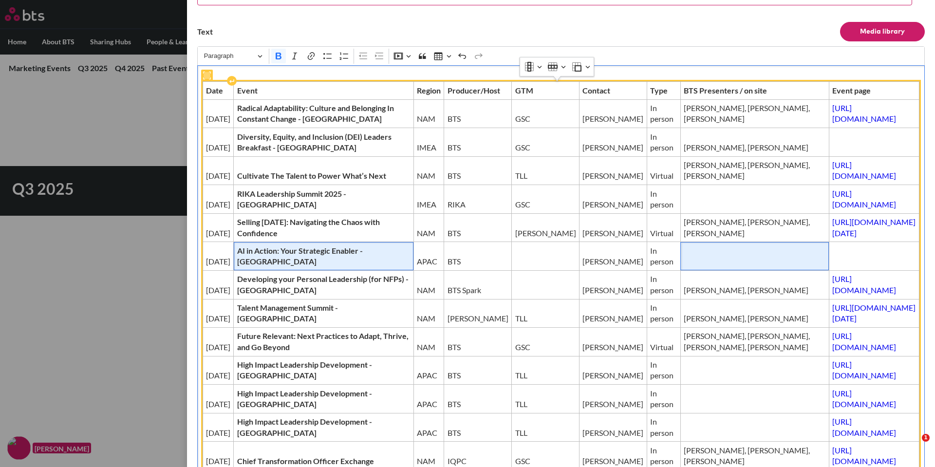
click at [684, 267] on span "Editor editing area: main" at bounding box center [755, 261] width 142 height 11
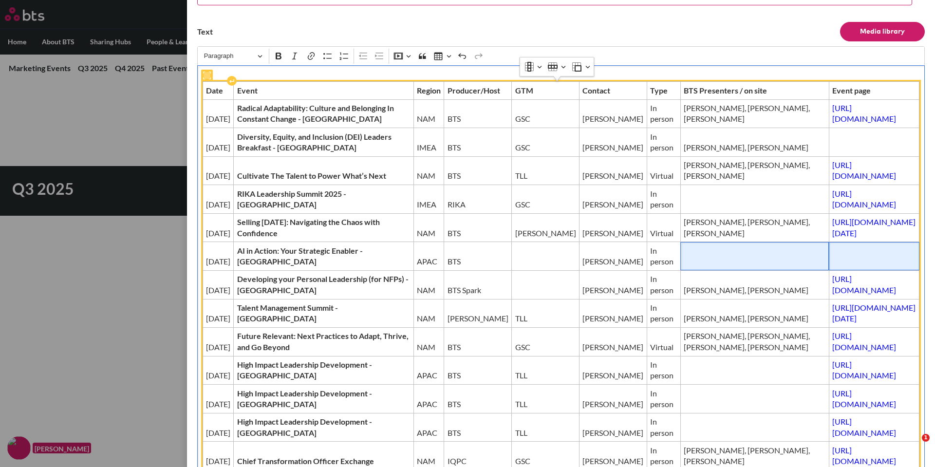
click at [832, 267] on span "Editor editing area: main" at bounding box center [874, 261] width 84 height 11
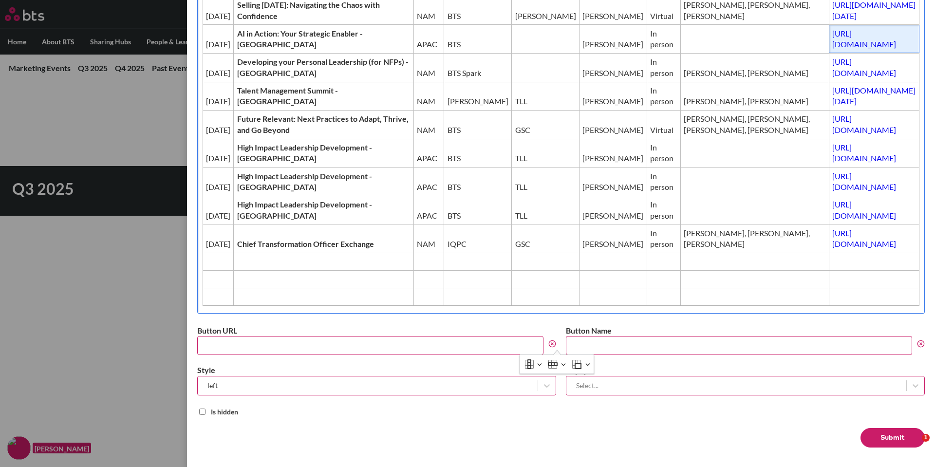
scroll to position [288, 0]
click at [879, 439] on button "Submit" at bounding box center [892, 437] width 64 height 19
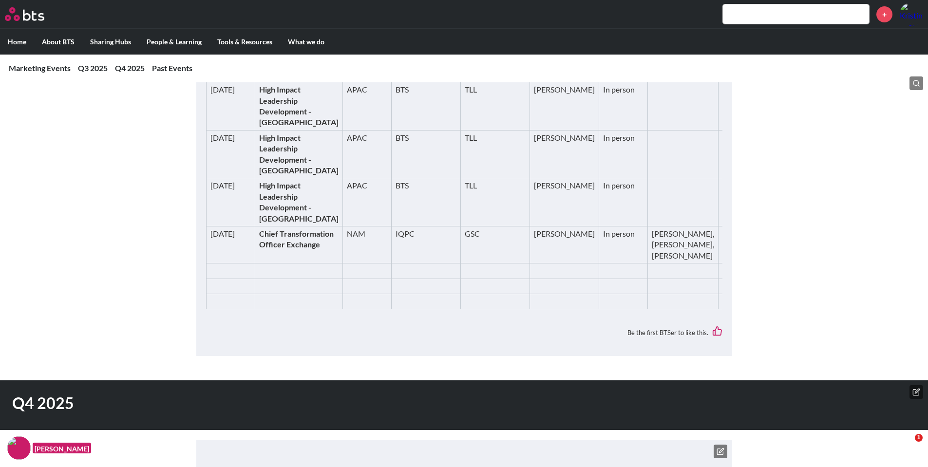
scroll to position [633, 0]
